Goal: Task Accomplishment & Management: Manage account settings

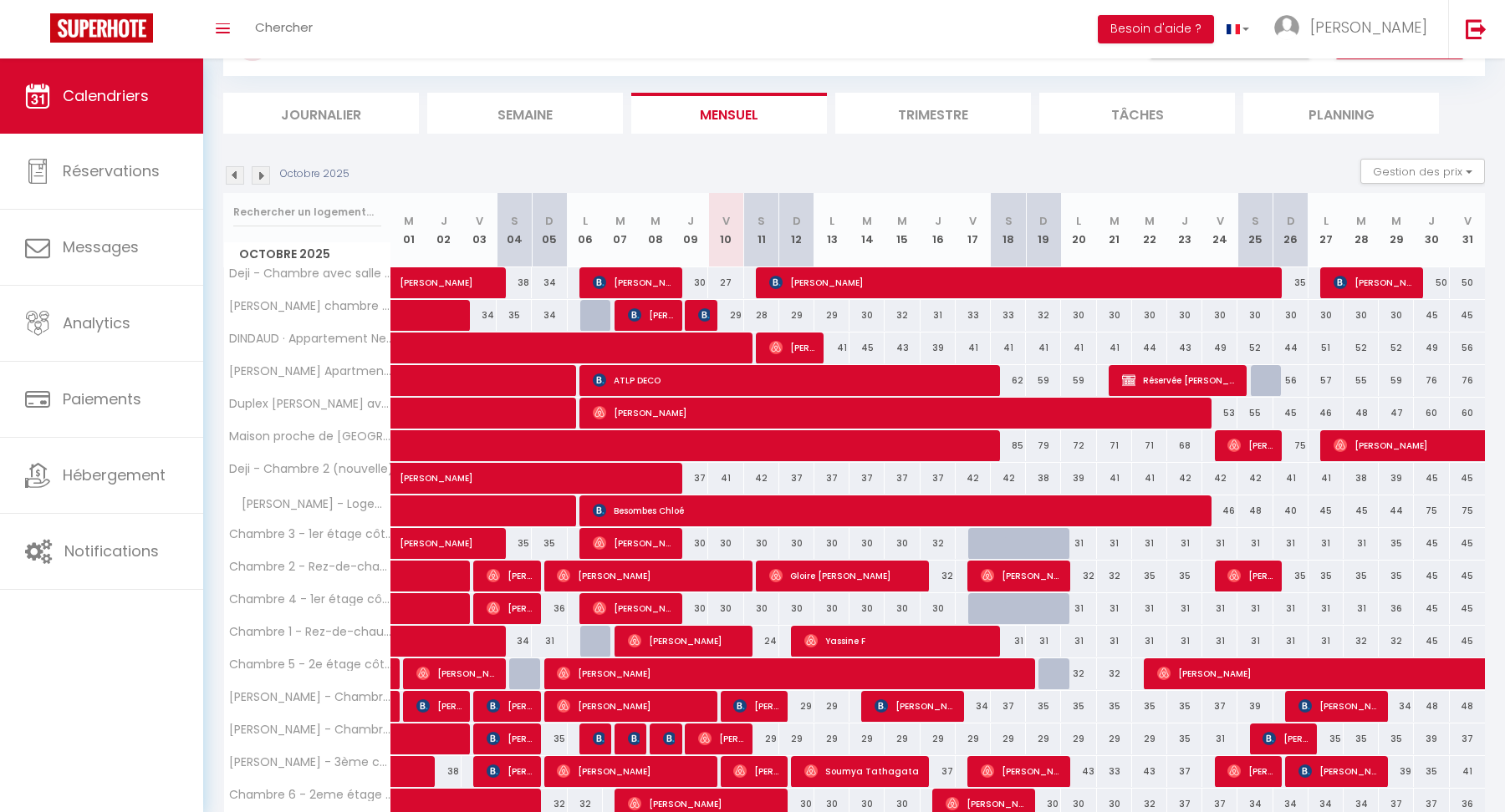
scroll to position [222, 0]
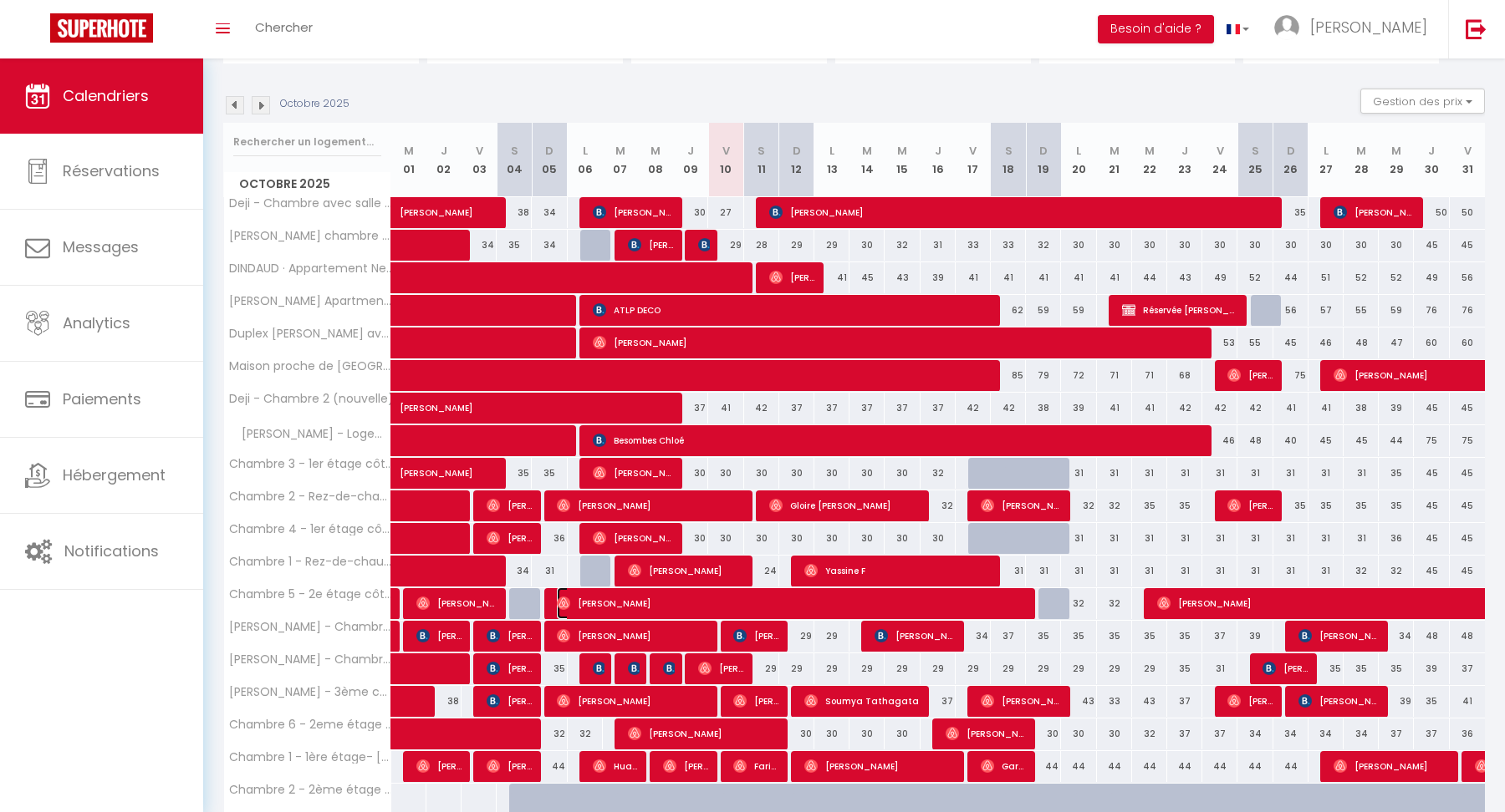
click at [1012, 598] on span "[PERSON_NAME]" at bounding box center [791, 603] width 468 height 32
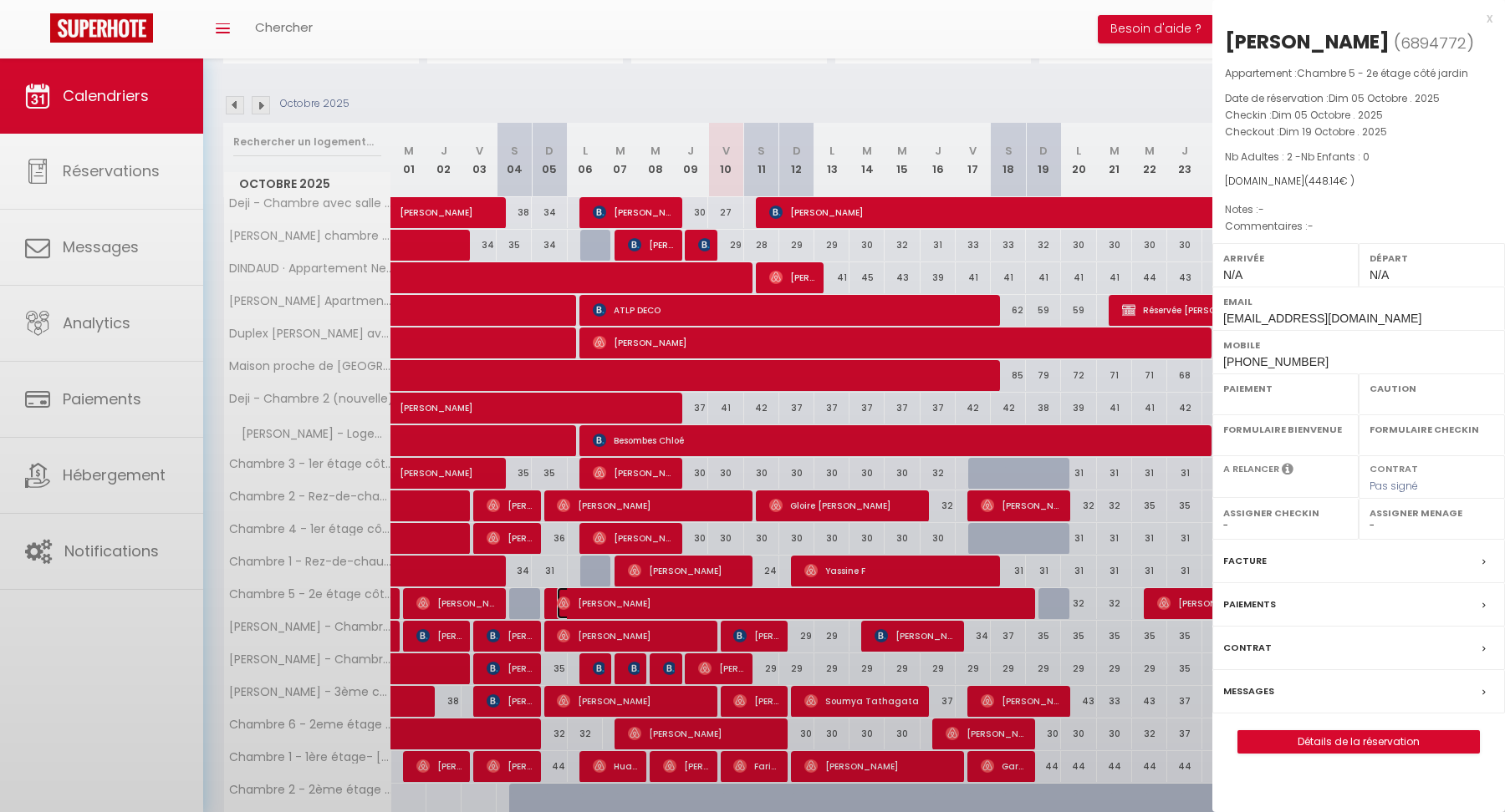
select select "OK"
select select "0"
select select "1"
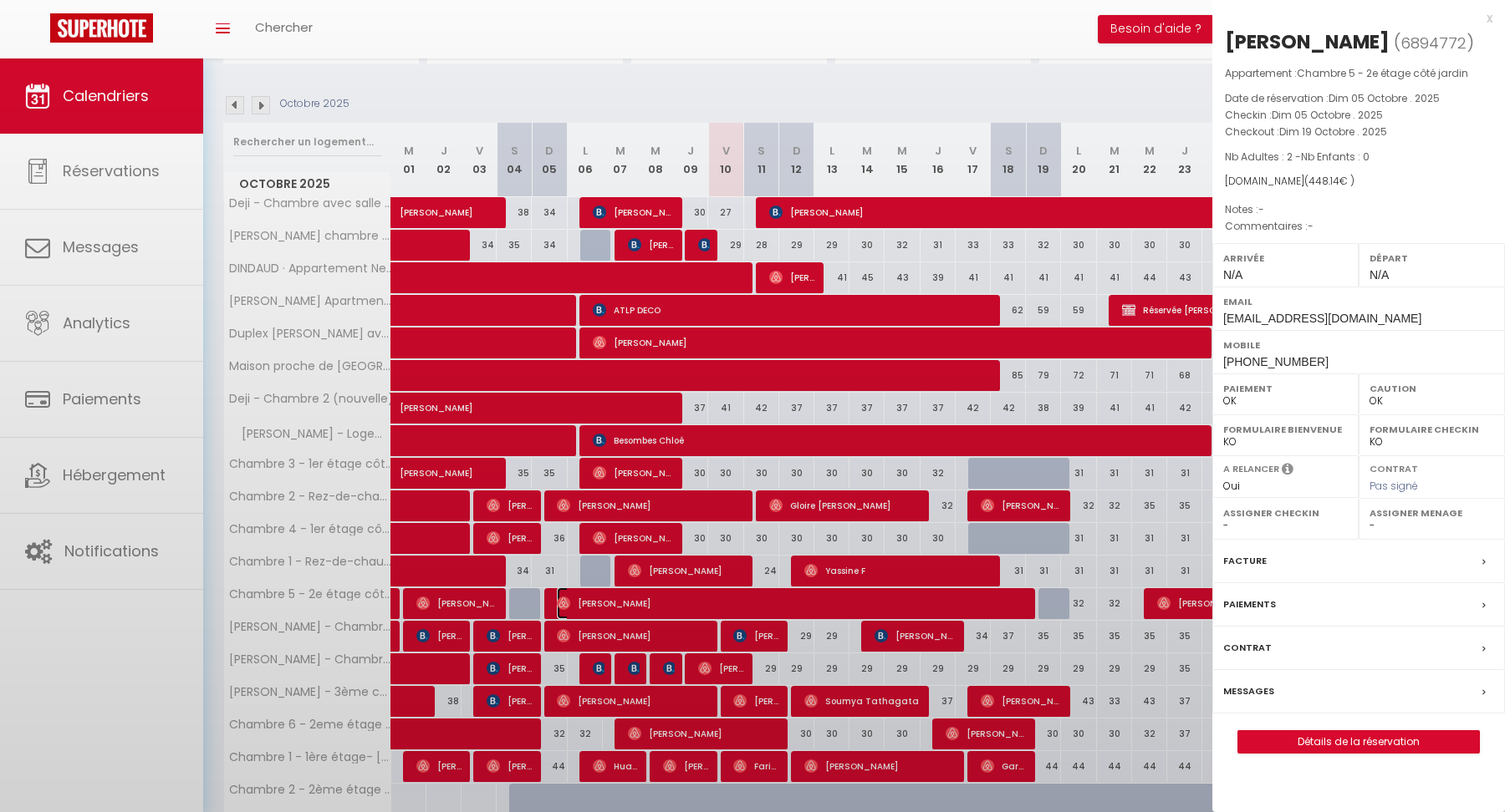
select select
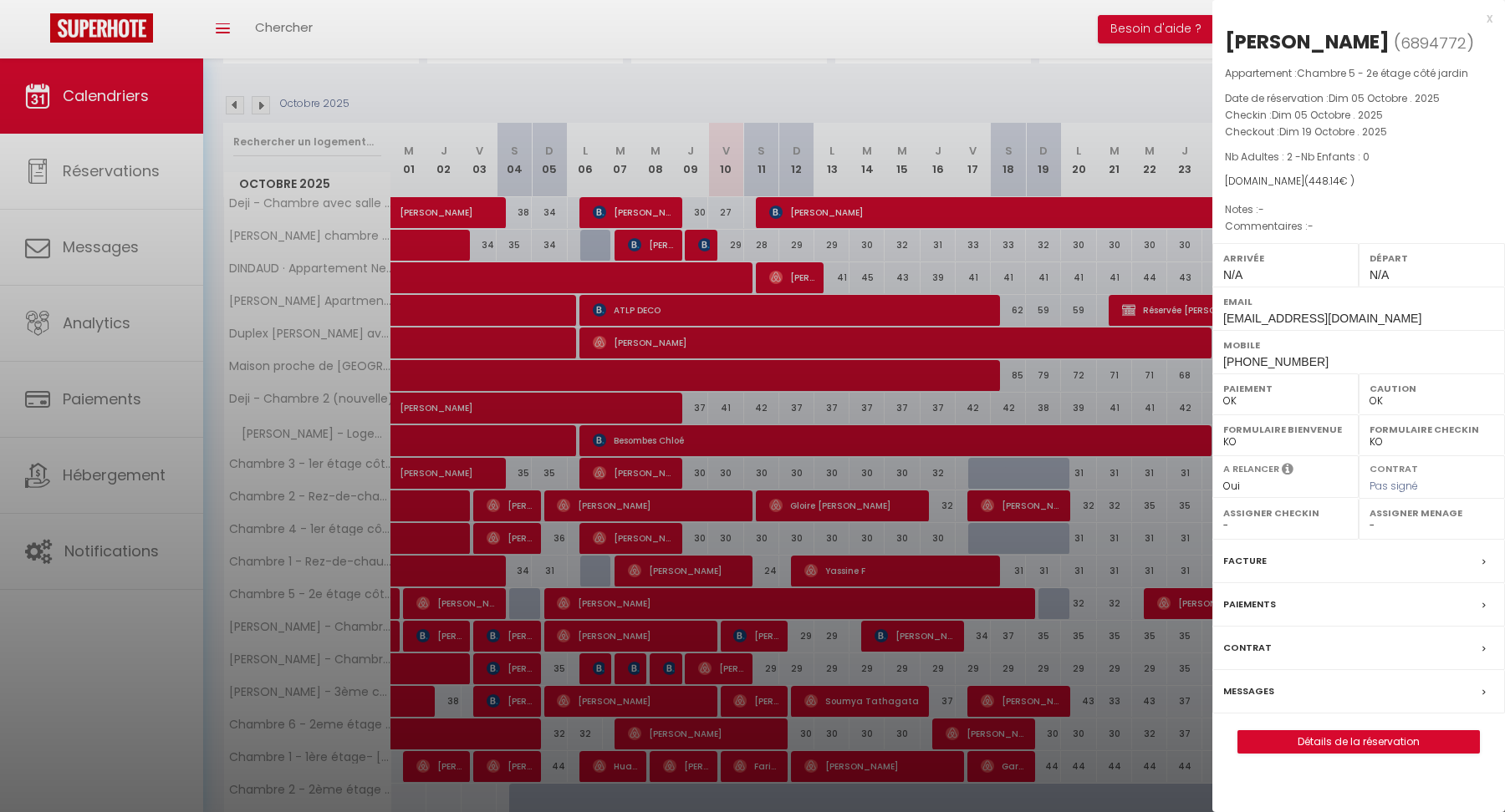
click at [1007, 574] on div at bounding box center [752, 406] width 1505 height 812
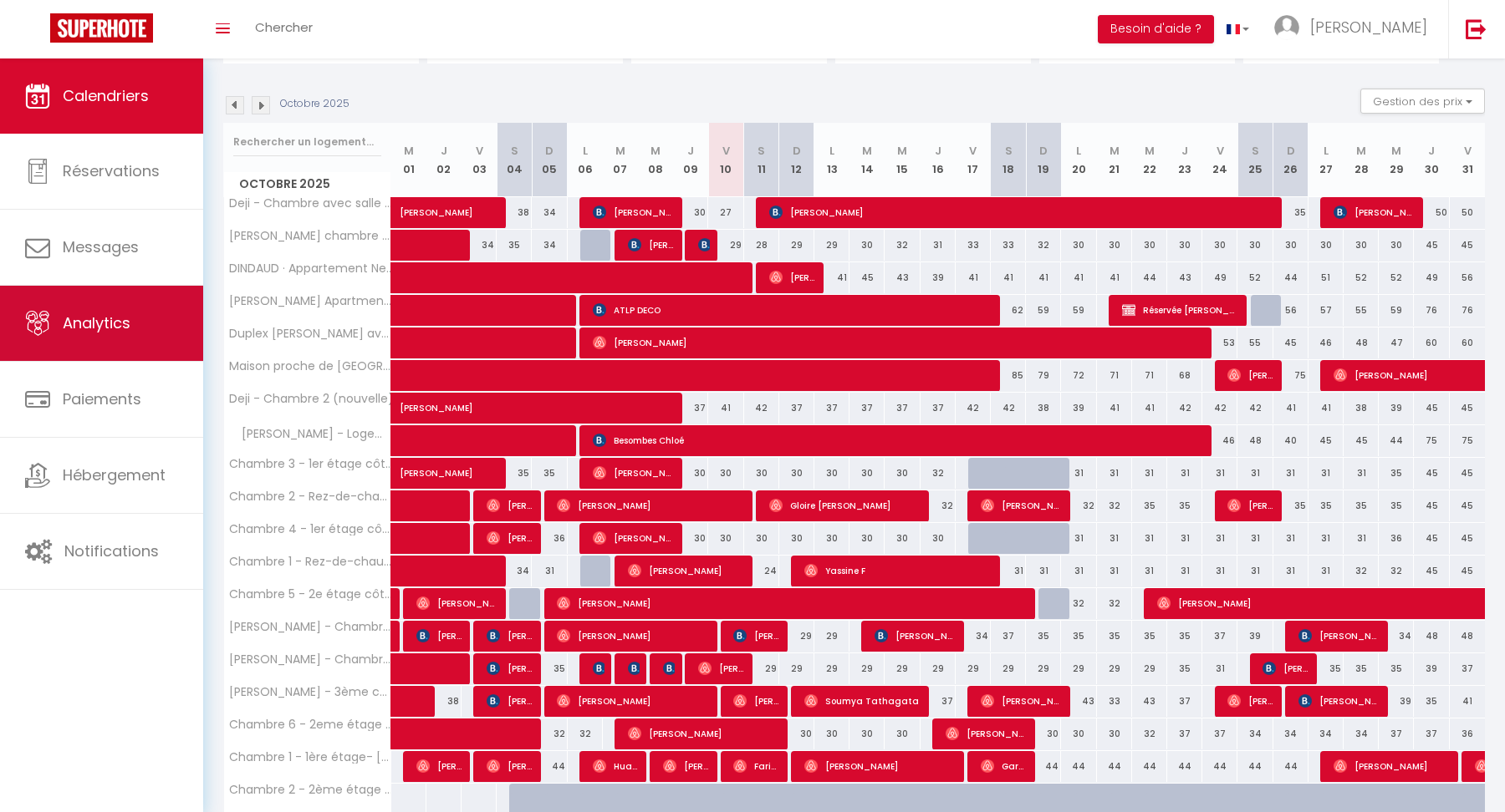
click at [103, 330] on span "Analytics" at bounding box center [96, 323] width 68 height 21
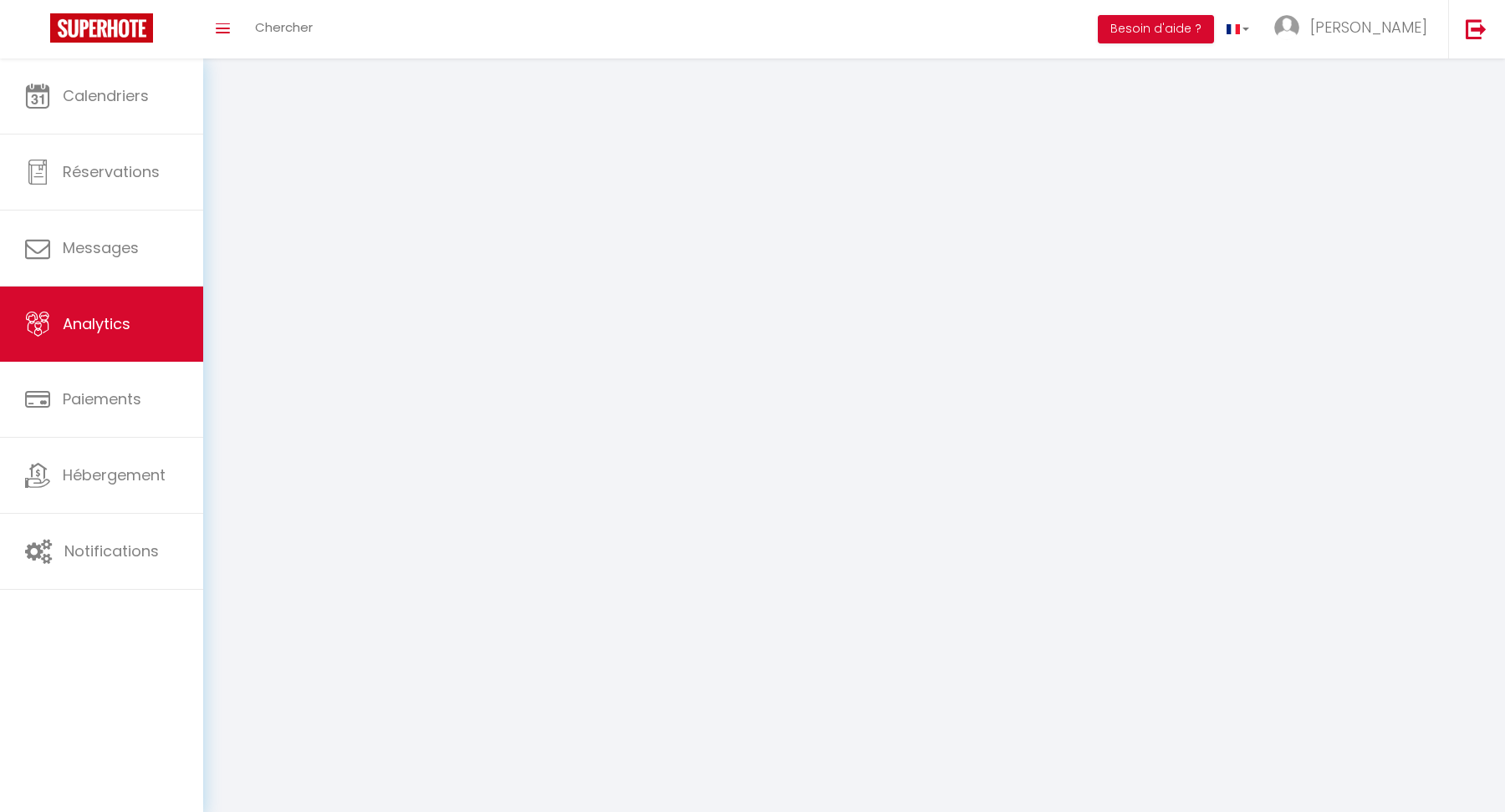
select select "2025"
select select "10"
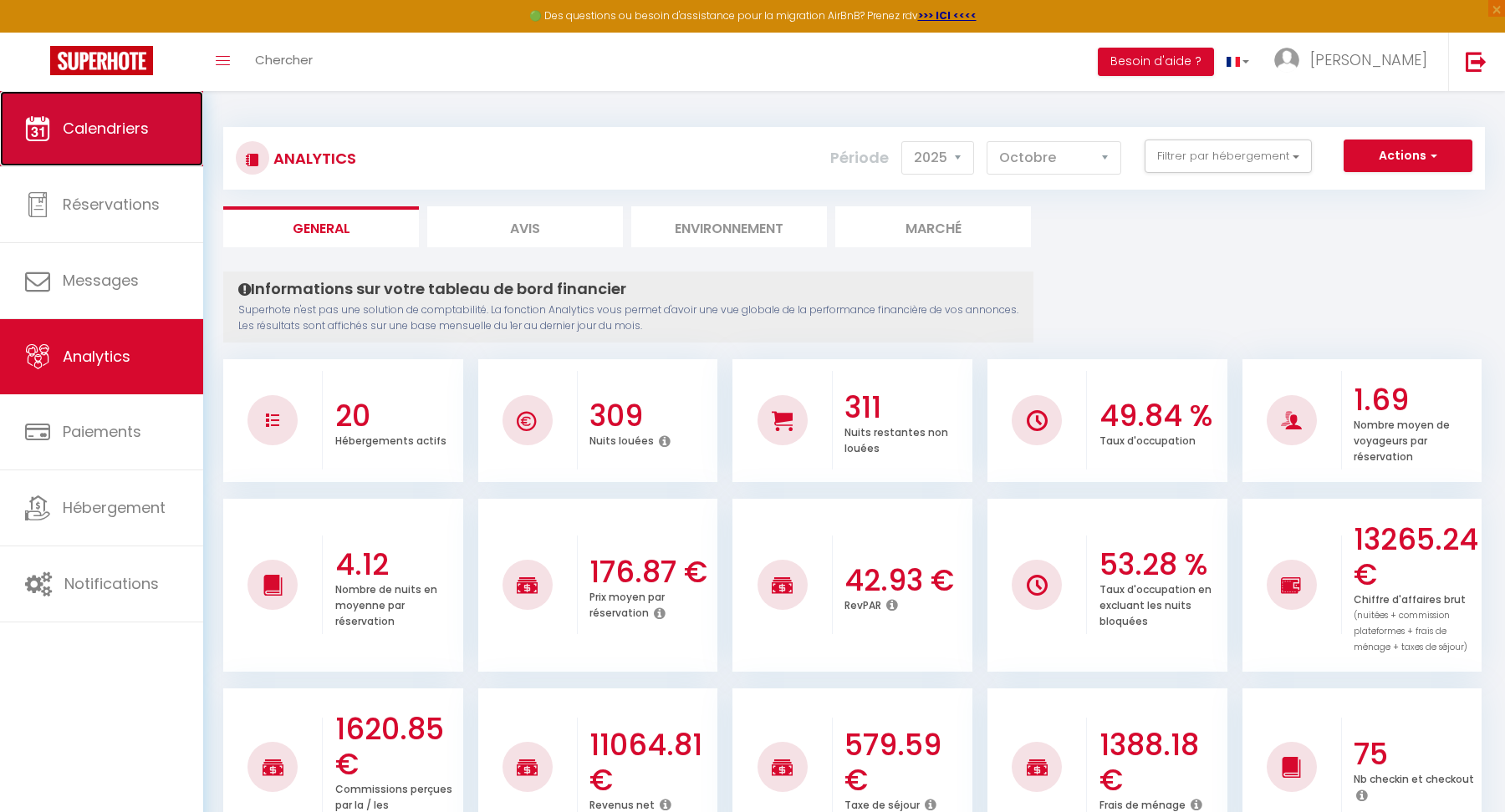
click at [82, 156] on link "Calendriers" at bounding box center [102, 129] width 203 height 76
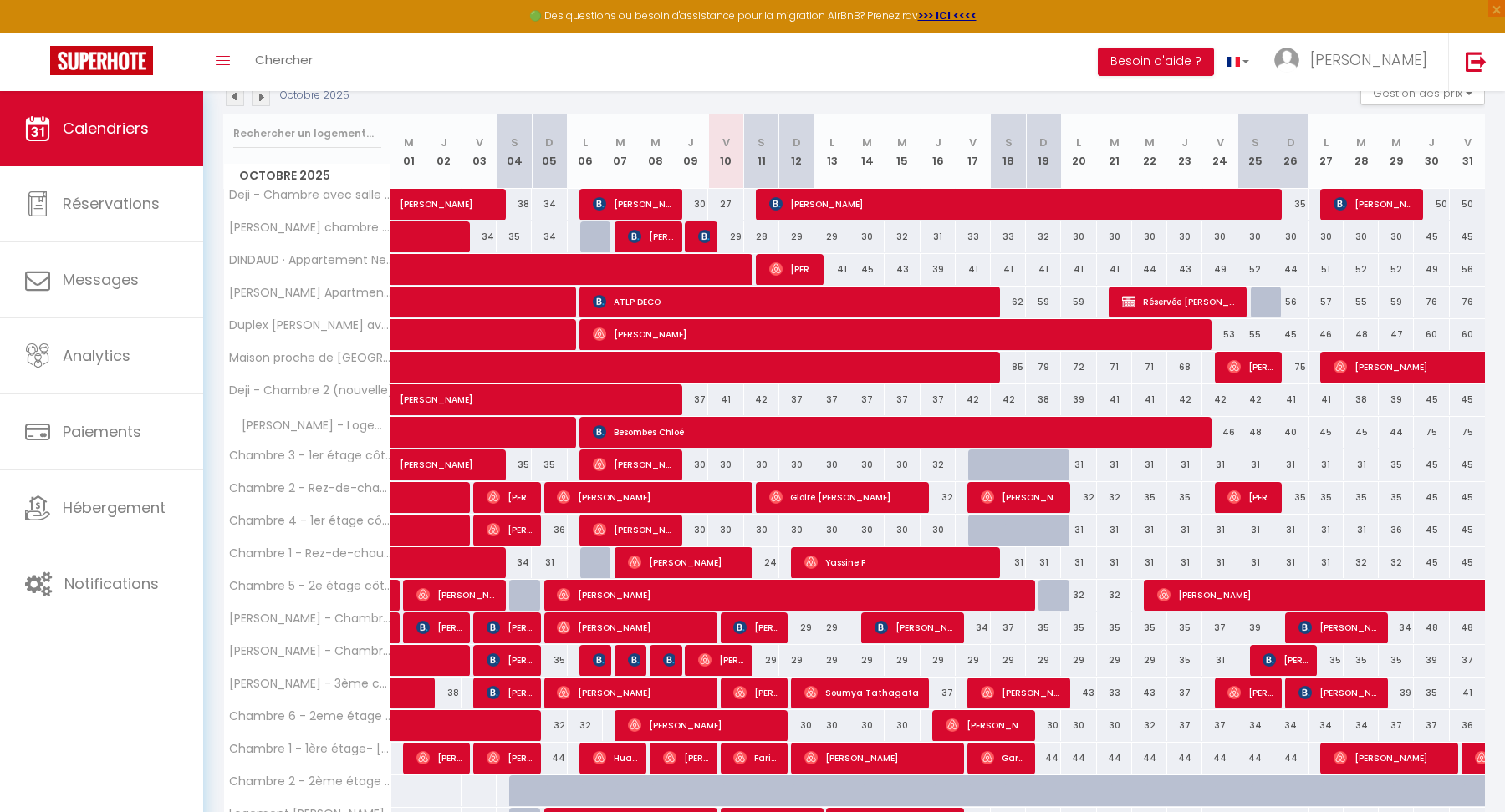
scroll to position [281, 0]
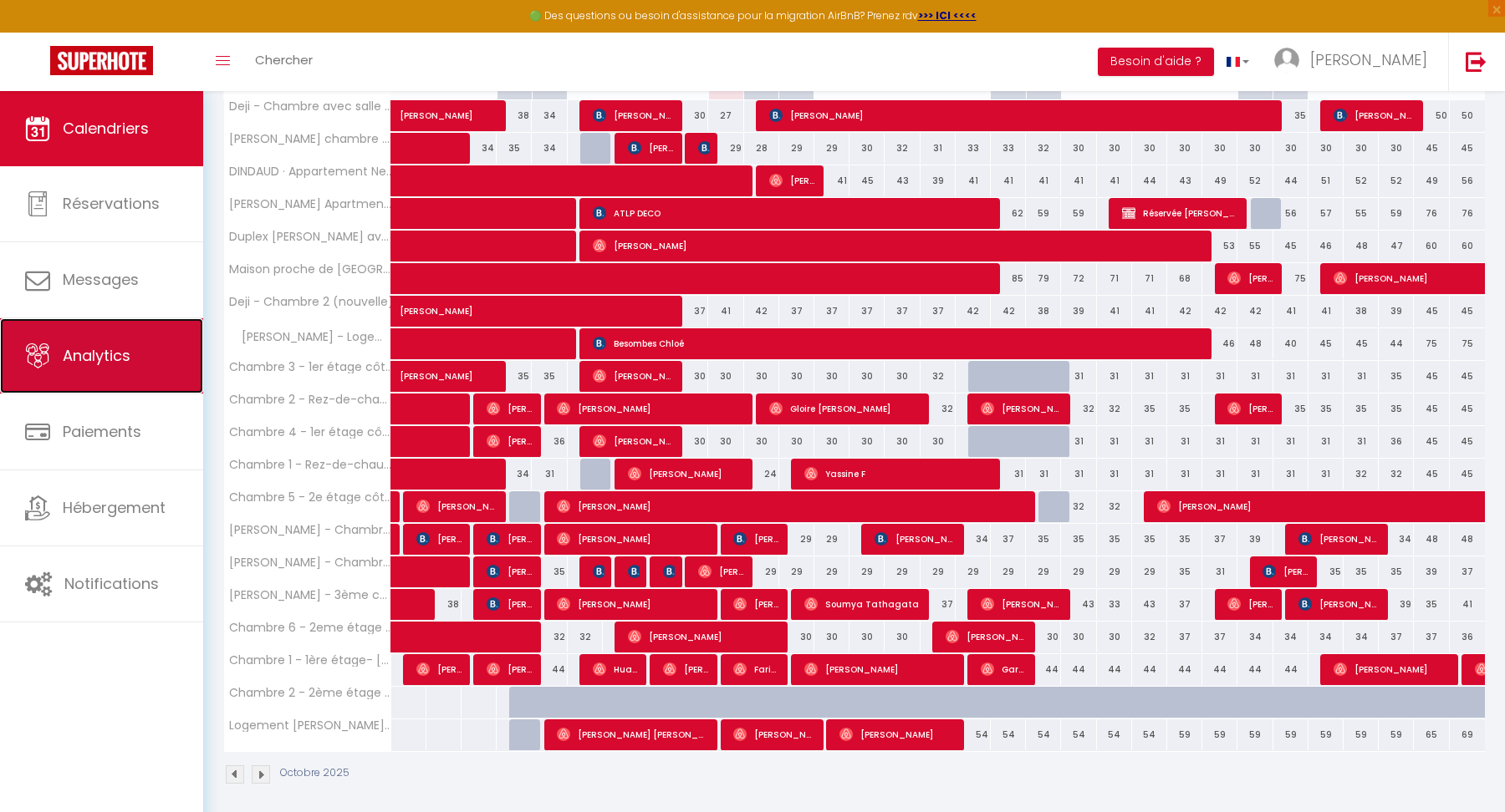
click at [131, 356] on link "Analytics" at bounding box center [102, 356] width 203 height 76
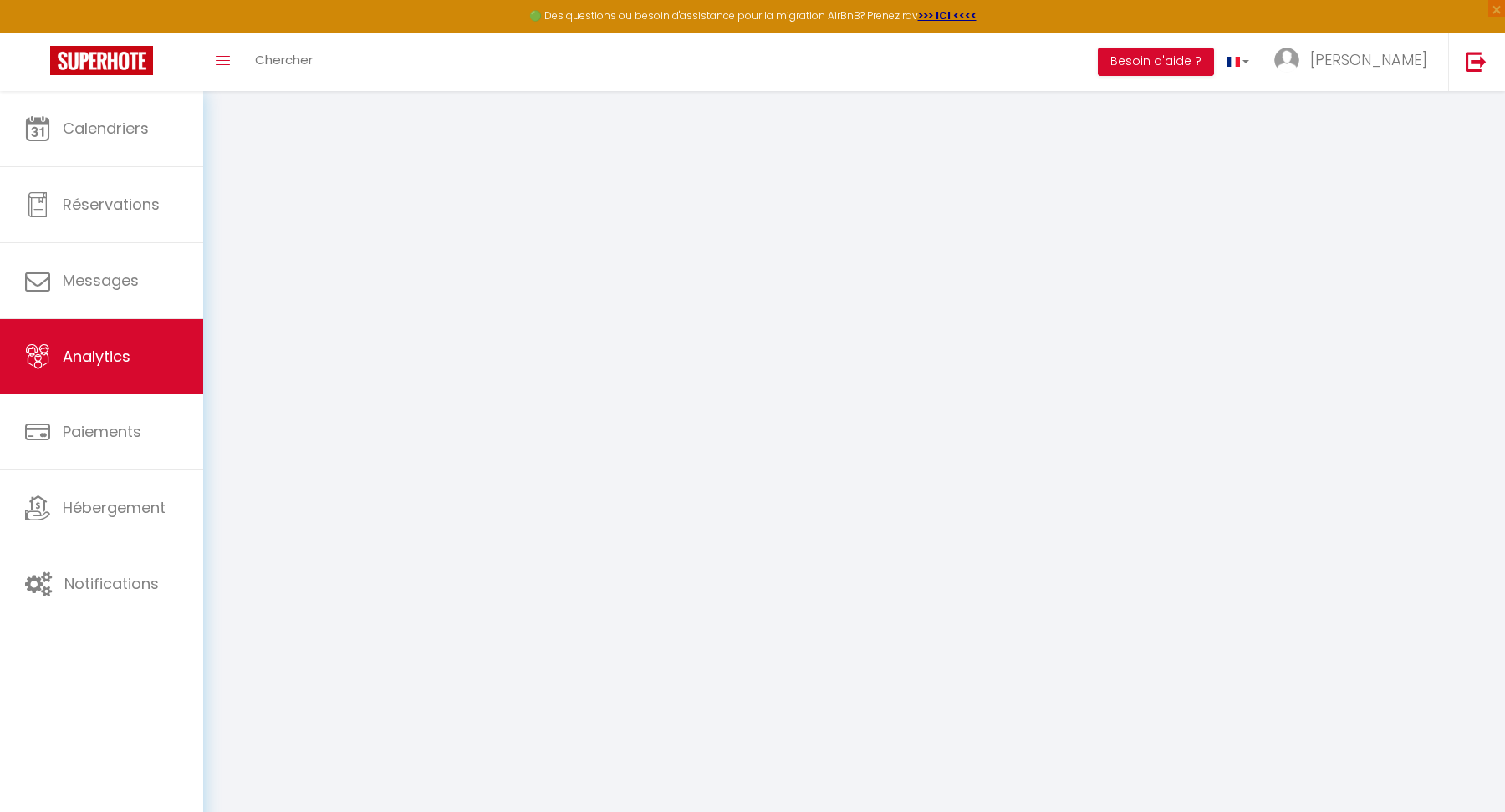
select select "2025"
select select "10"
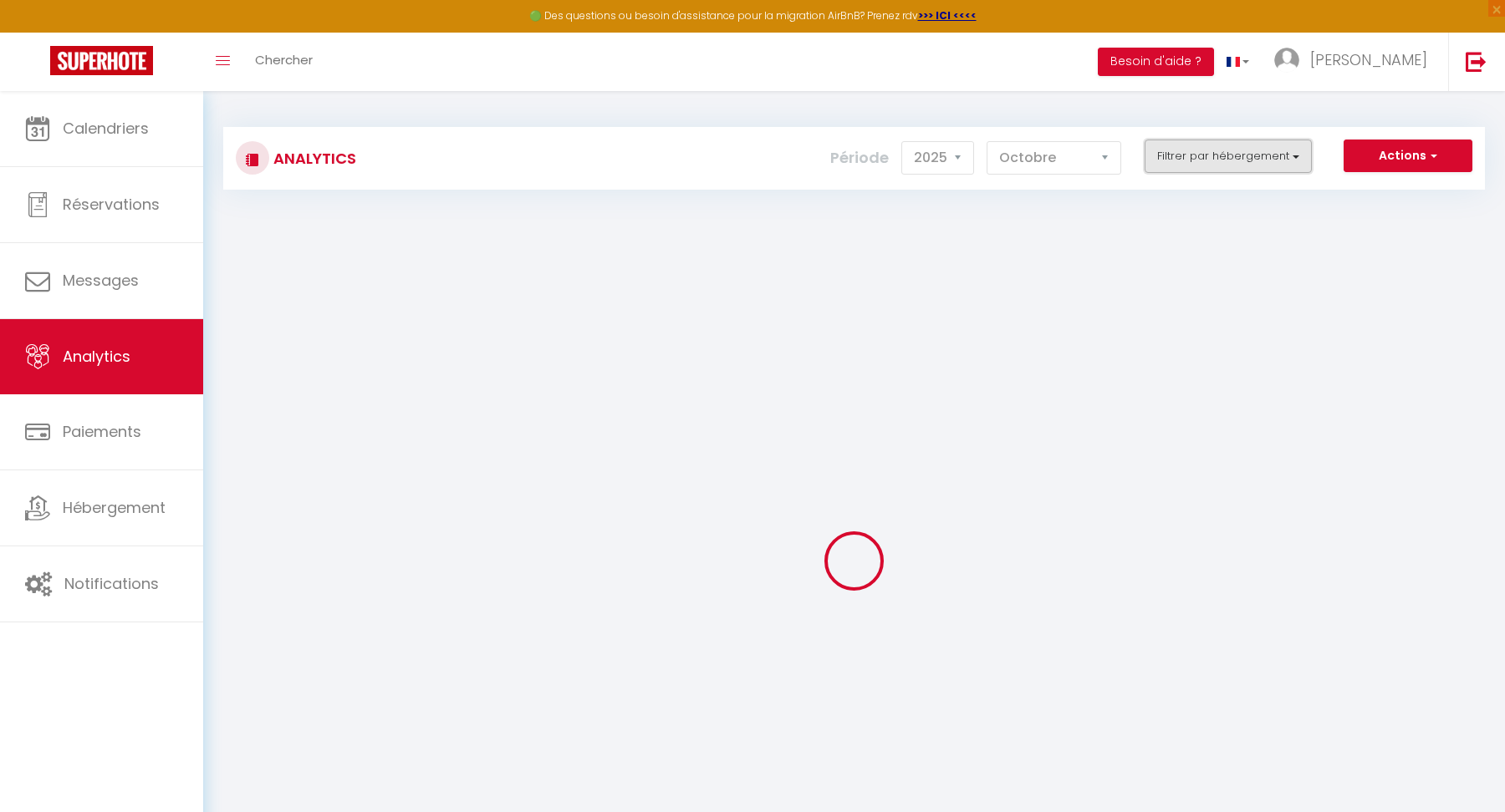
click at [1200, 162] on button "Filtrer par hébergement" at bounding box center [1228, 156] width 167 height 33
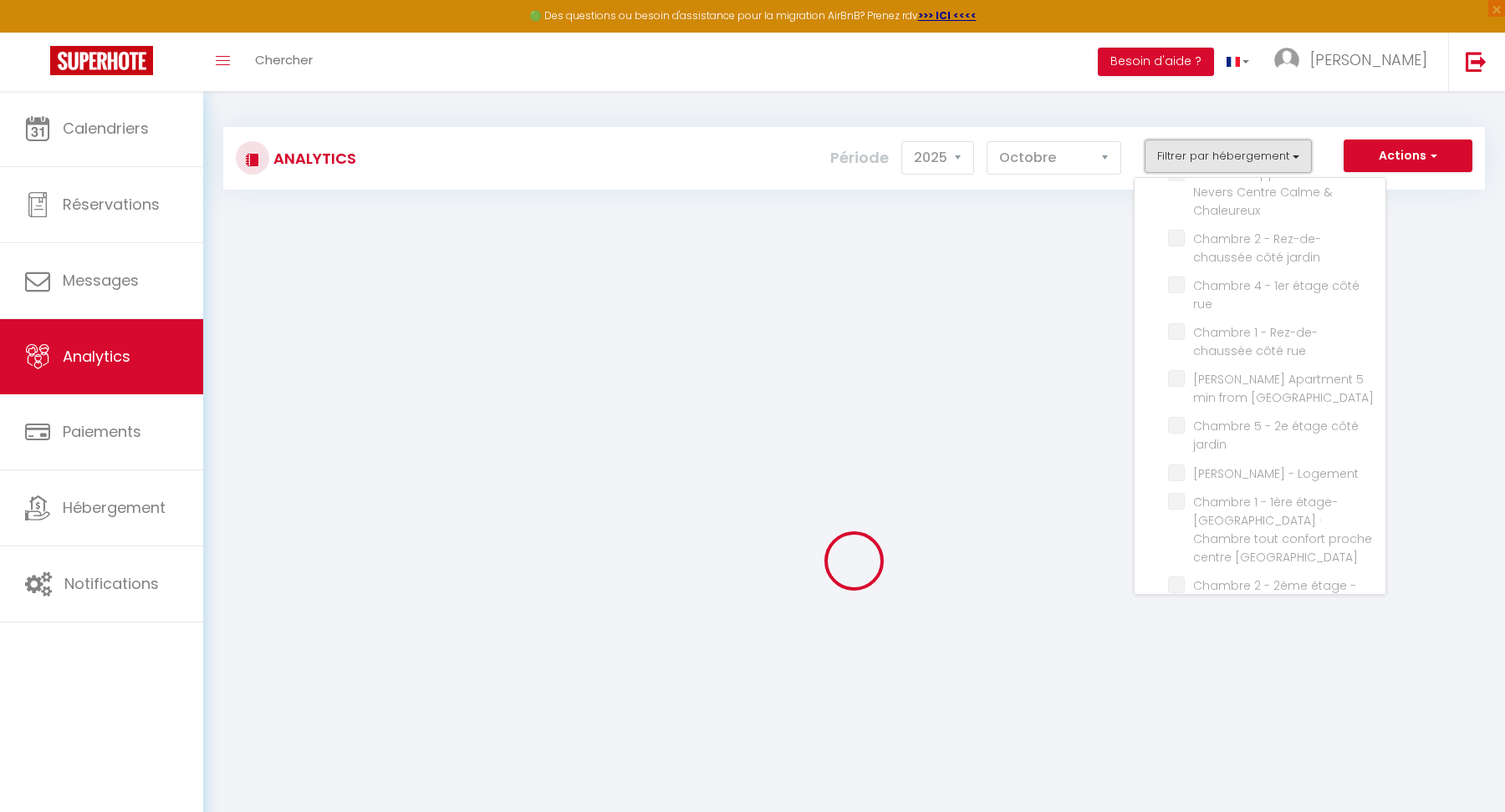
checkbox input "false"
checkbox lit "false"
checkbox Lambersart "false"
checkbox étage "false"
checkbox bureau "false"
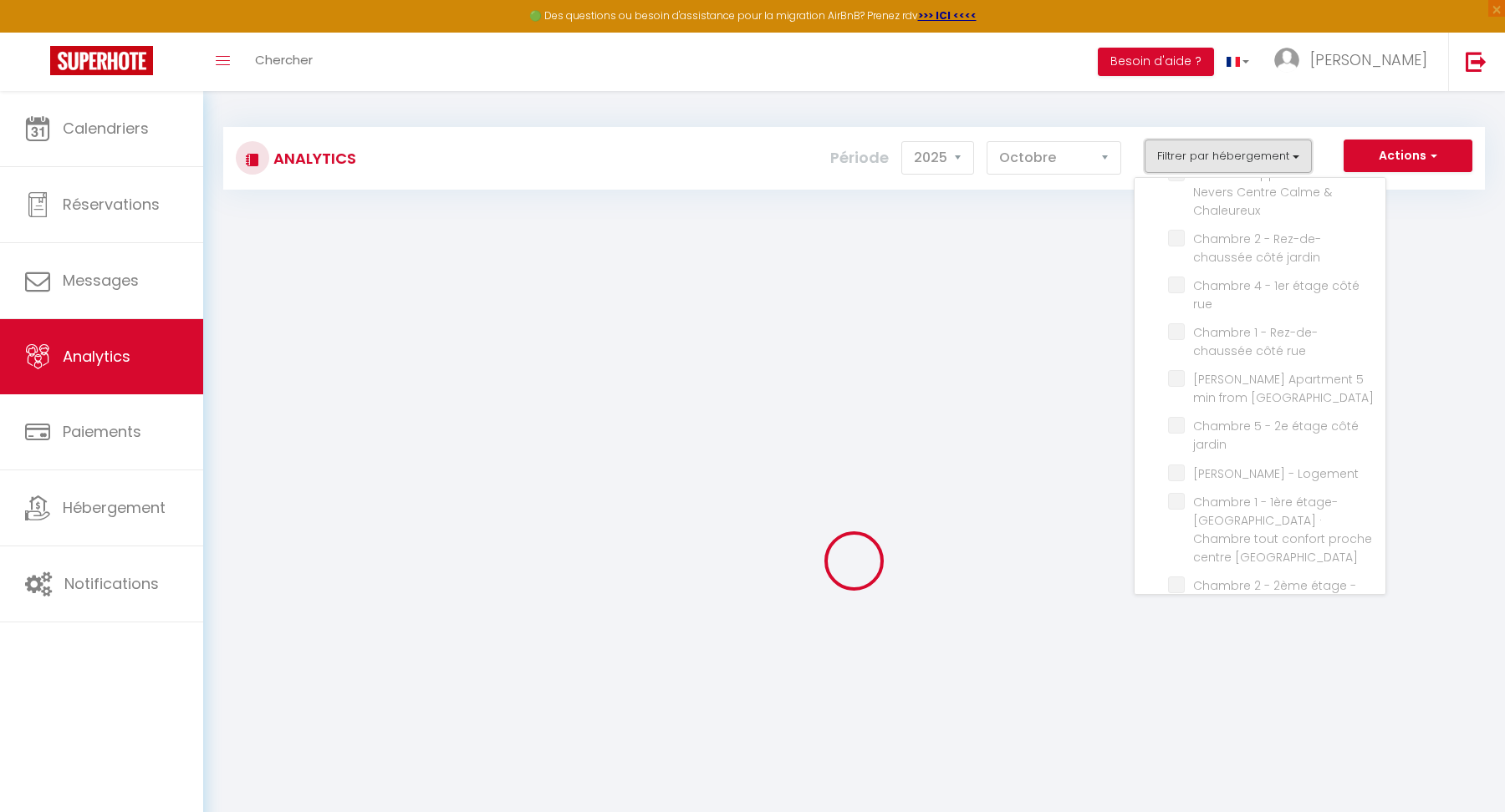
checkbox étage "false"
checkbox bain "false"
checkbox Lille "false"
checkbox jardin "false"
checkbox Chaleureux "false"
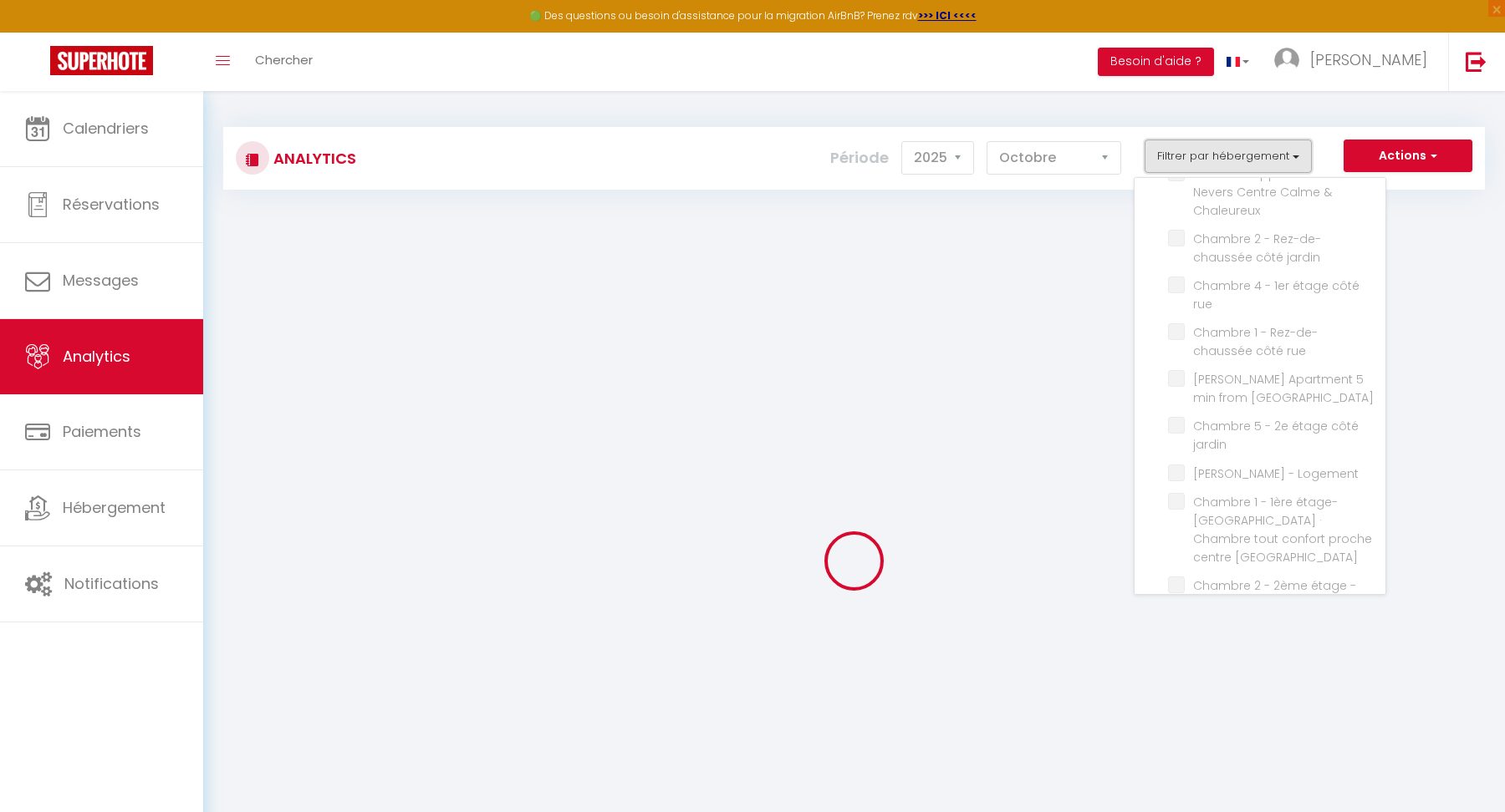
checkbox jardin "false"
checkbox rue "false"
checkbox Lille "false"
checkbox jardin "false"
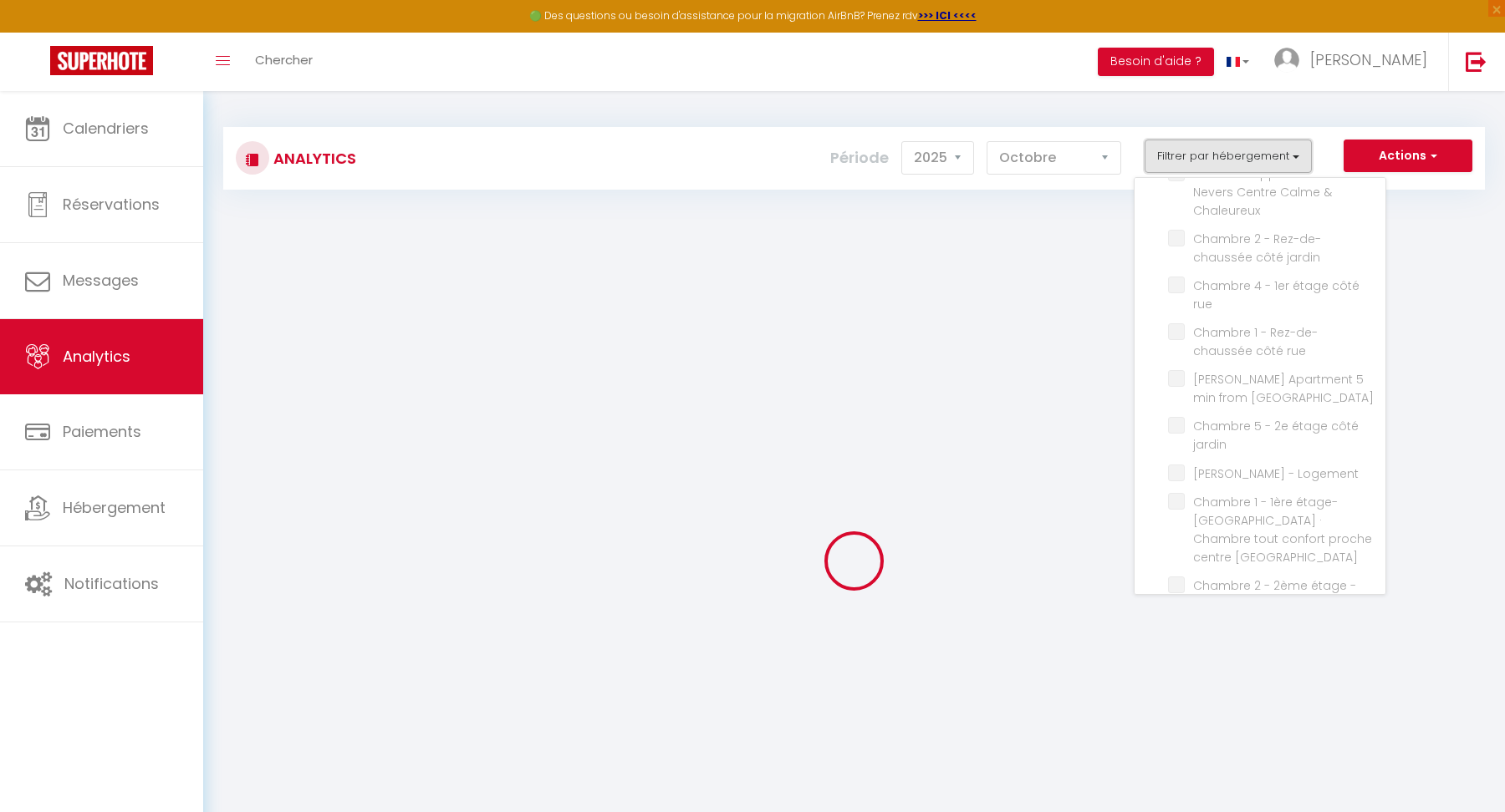
checkbox Logement "false"
checkbox Lille "false"
checkbox bureau "false"
checkbox centre "false"
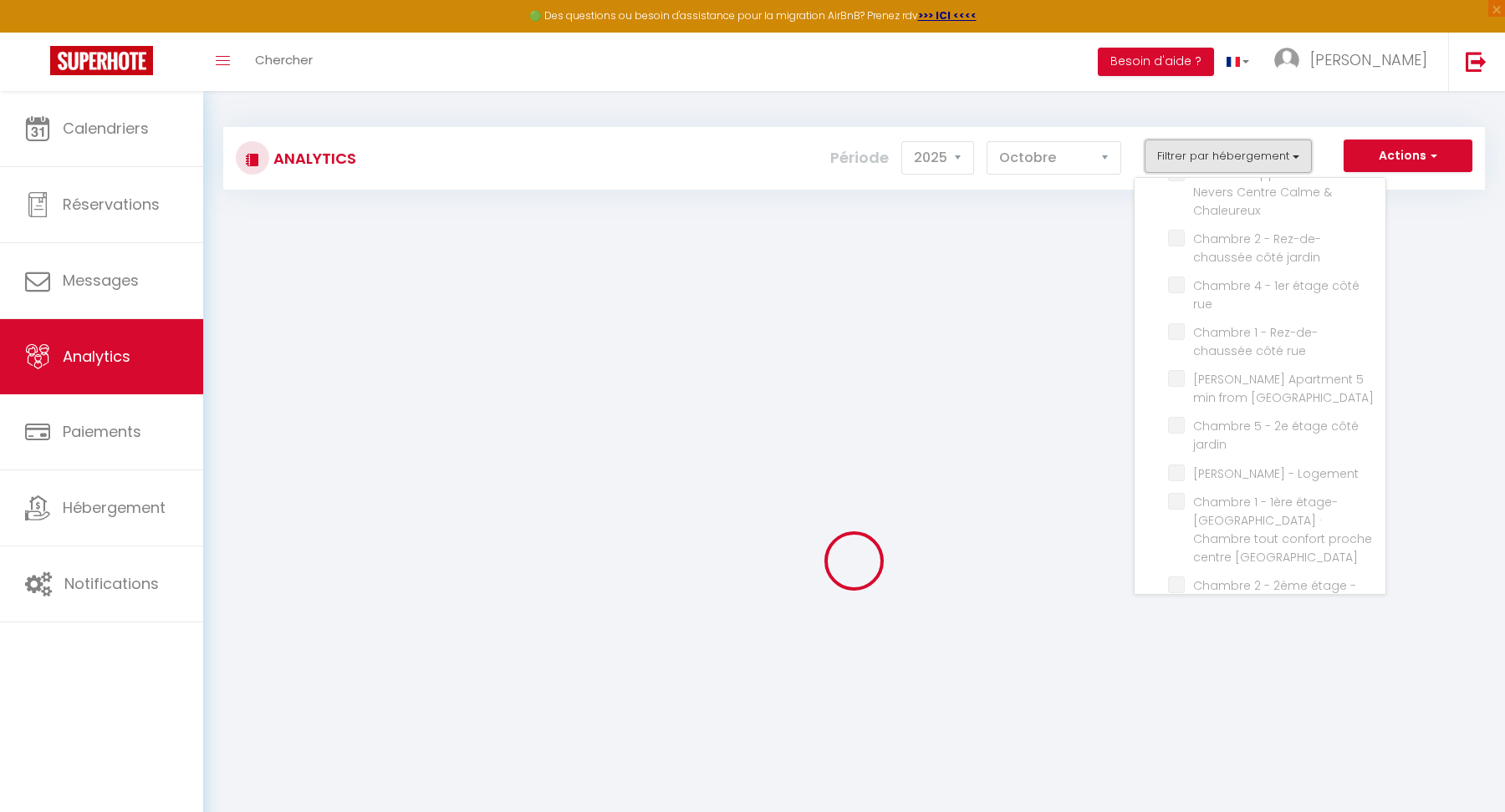
checkbox \(nouvelle\) "false"
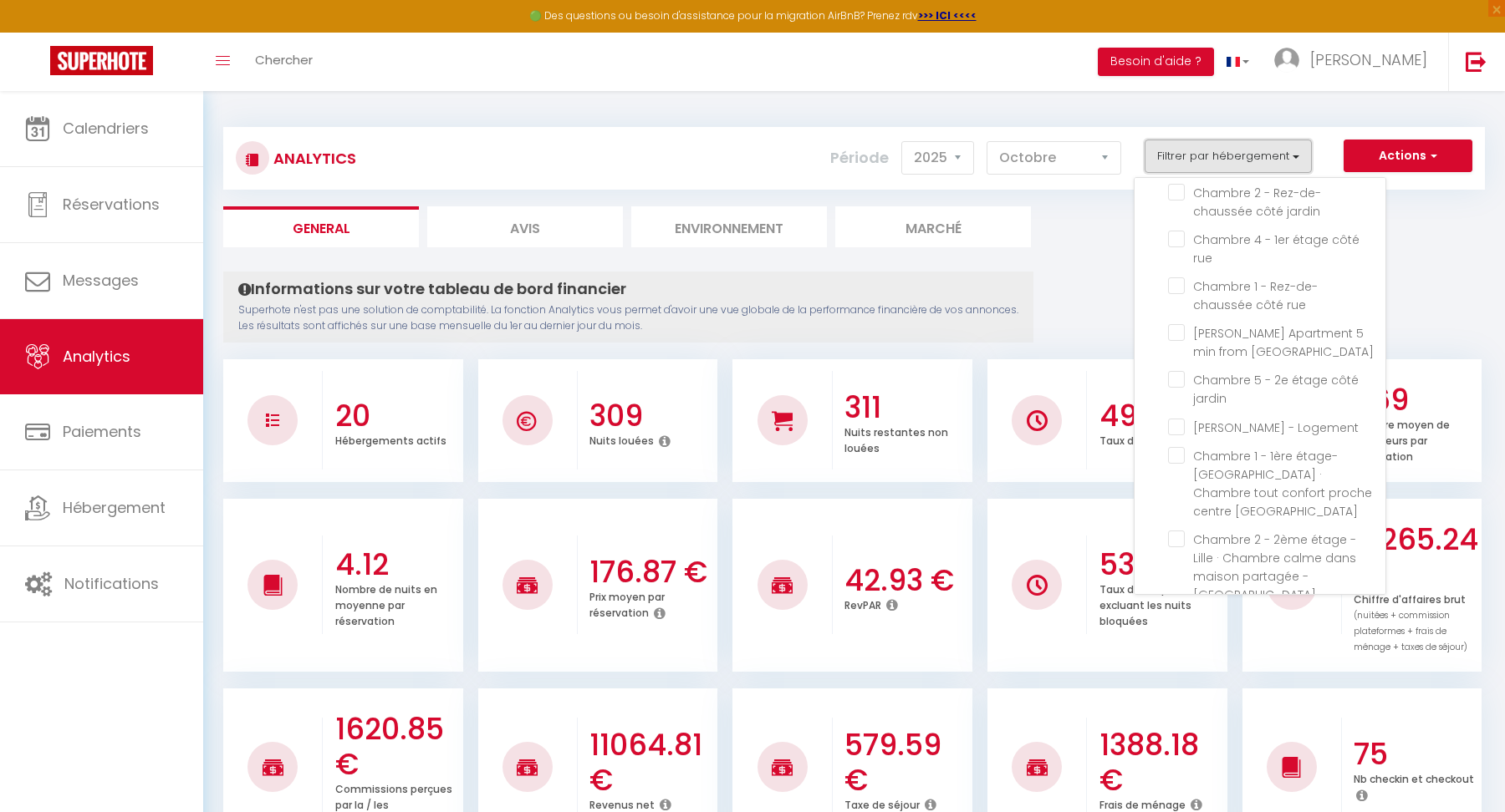
scroll to position [675, 0]
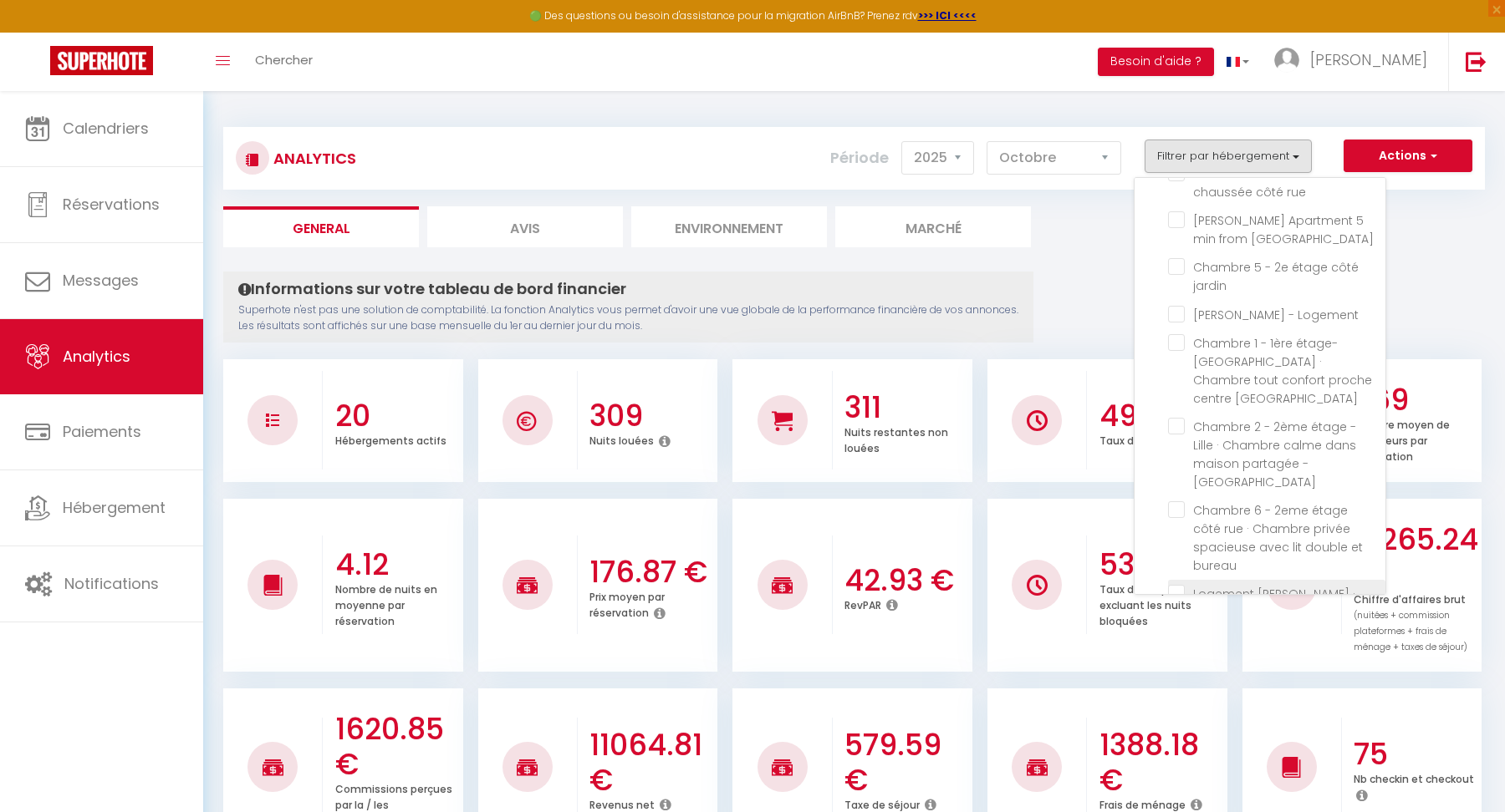
click at [1183, 584] on centre "checkbox" at bounding box center [1276, 592] width 217 height 17
checkbox centre "true"
checkbox lit "false"
checkbox Lambersart "false"
checkbox étage "false"
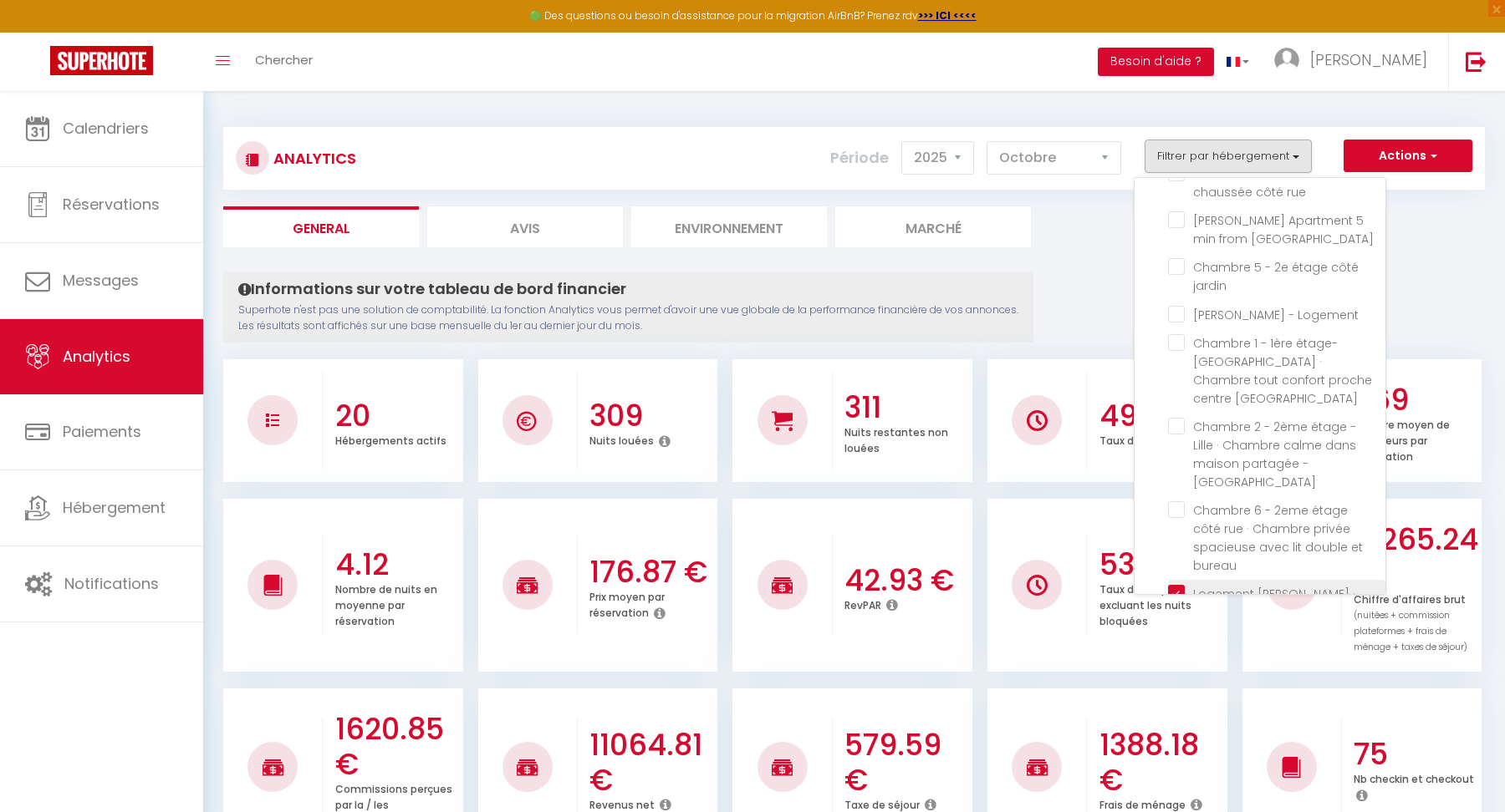
checkbox bureau "false"
checkbox étage "false"
checkbox bain "false"
checkbox Lille "false"
checkbox jardin "false"
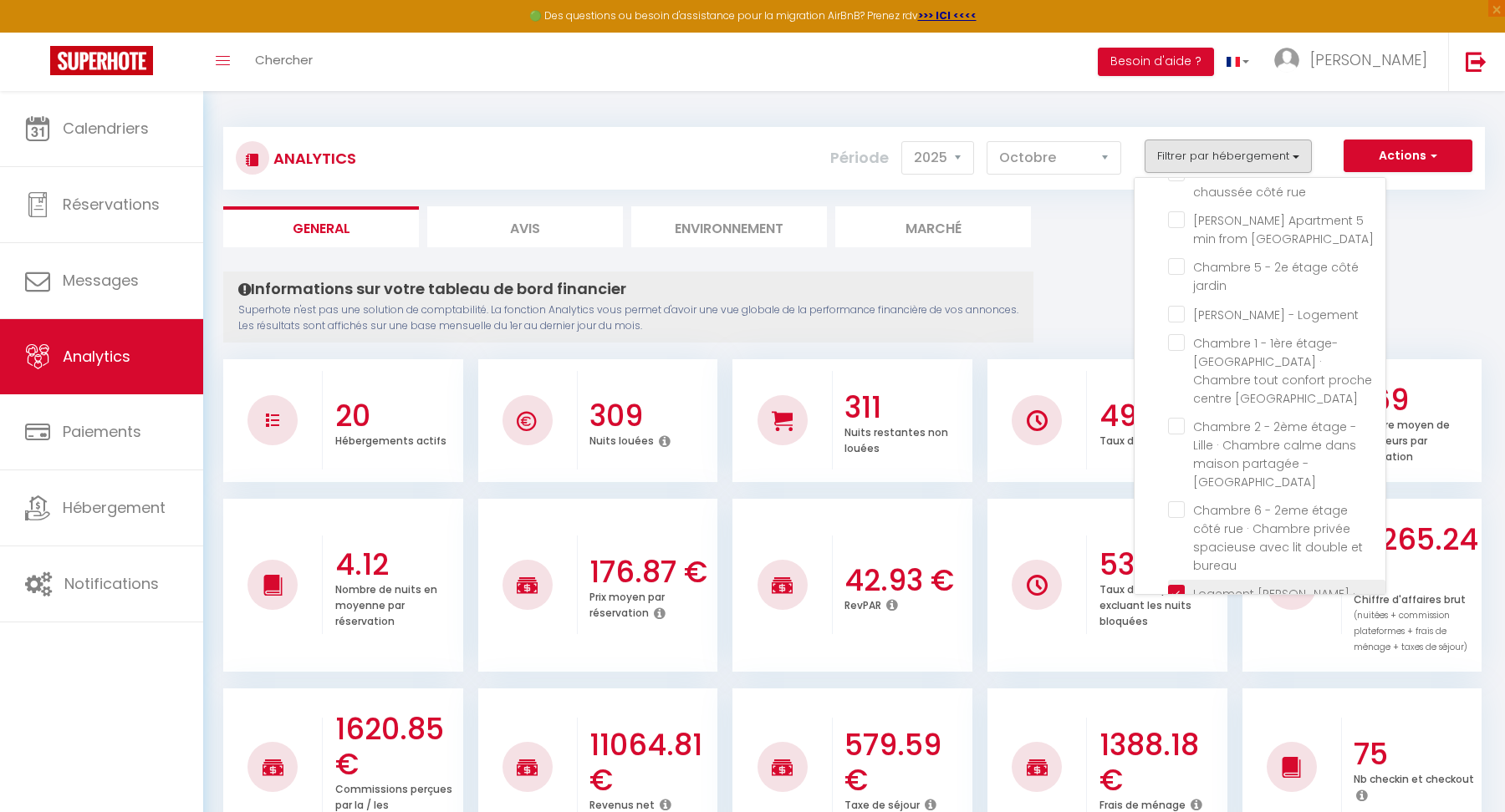
checkbox Chaleureux "false"
checkbox jardin "false"
checkbox rue "false"
checkbox Lille "false"
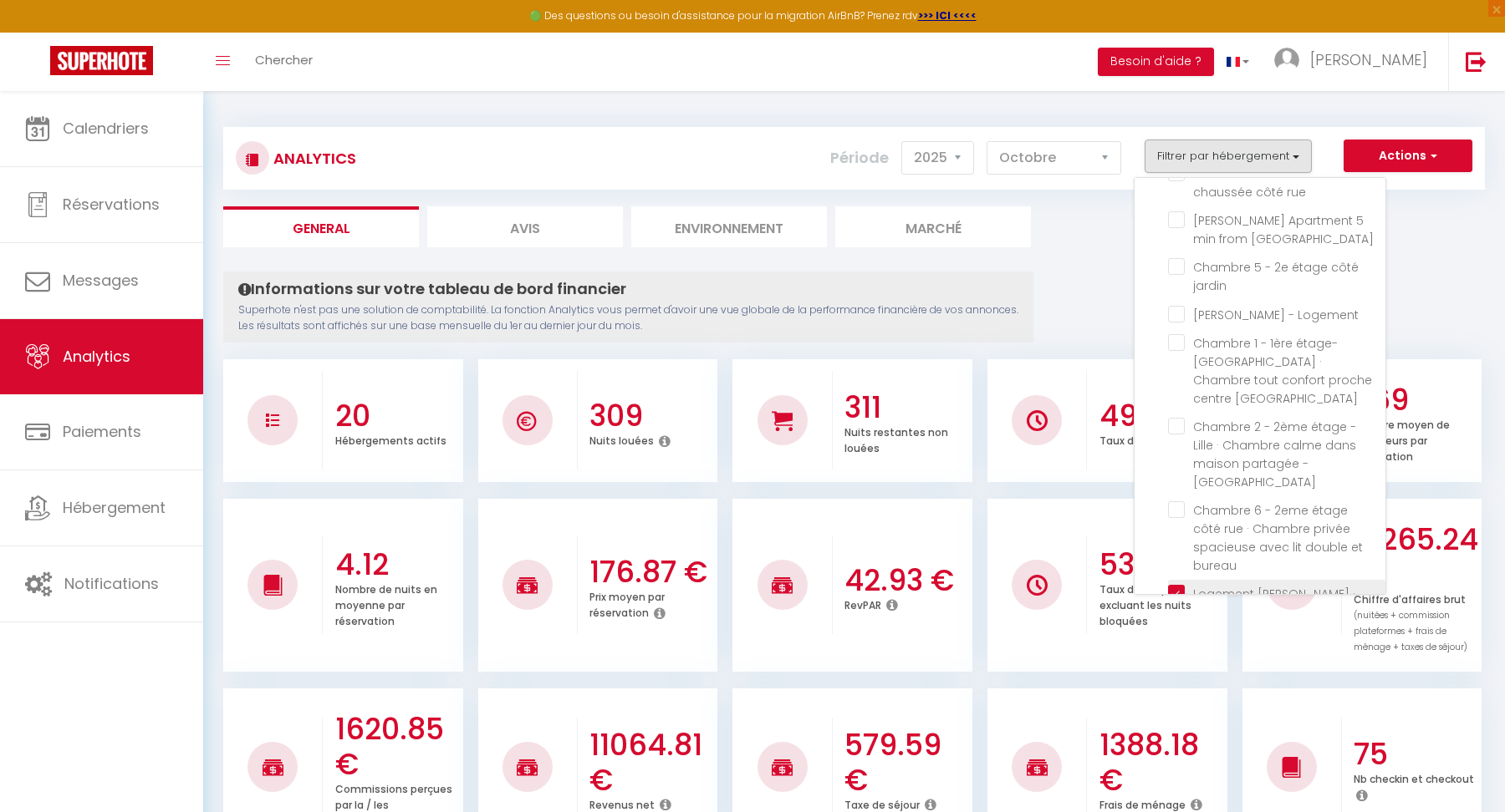
checkbox jardin "false"
checkbox Logement "false"
checkbox Lille "false"
checkbox bureau "false"
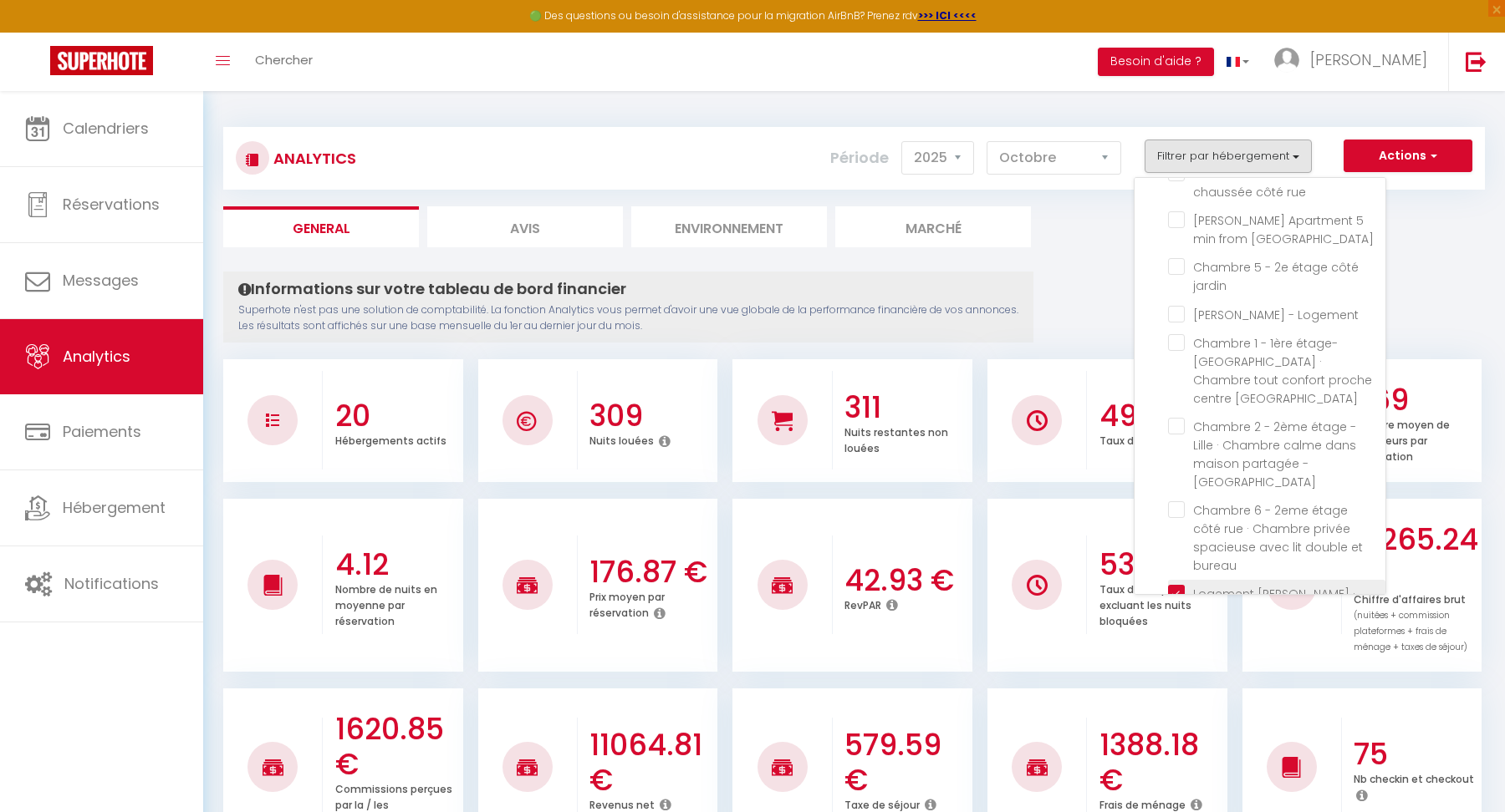
checkbox \(nouvelle\) "false"
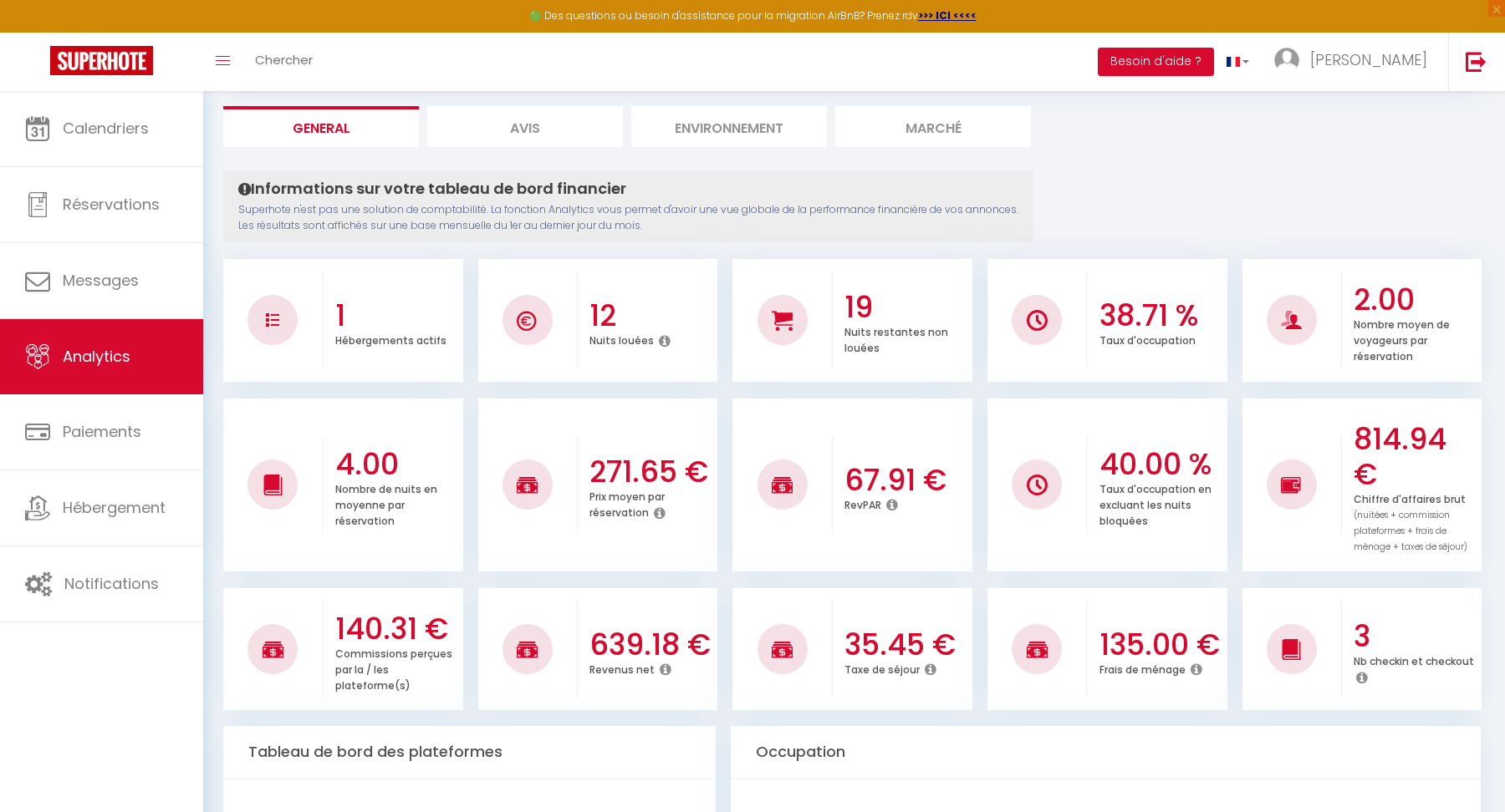
scroll to position [139, 0]
